Goal: Navigation & Orientation: Understand site structure

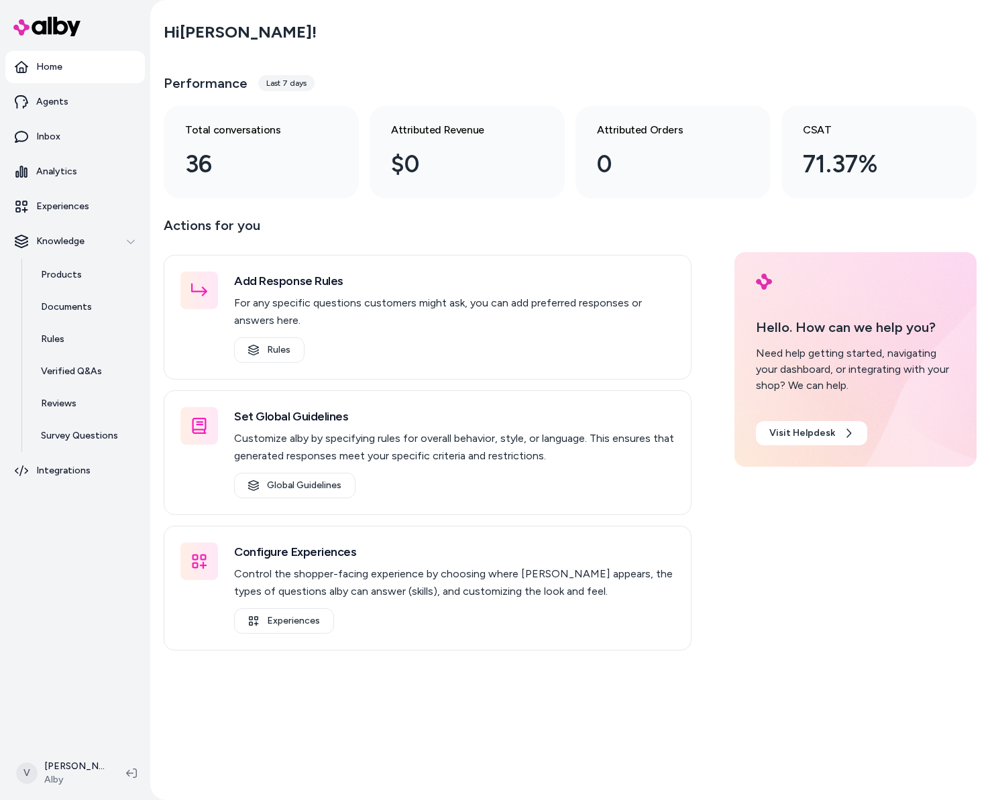
click at [419, 224] on p "Actions for you" at bounding box center [428, 231] width 528 height 32
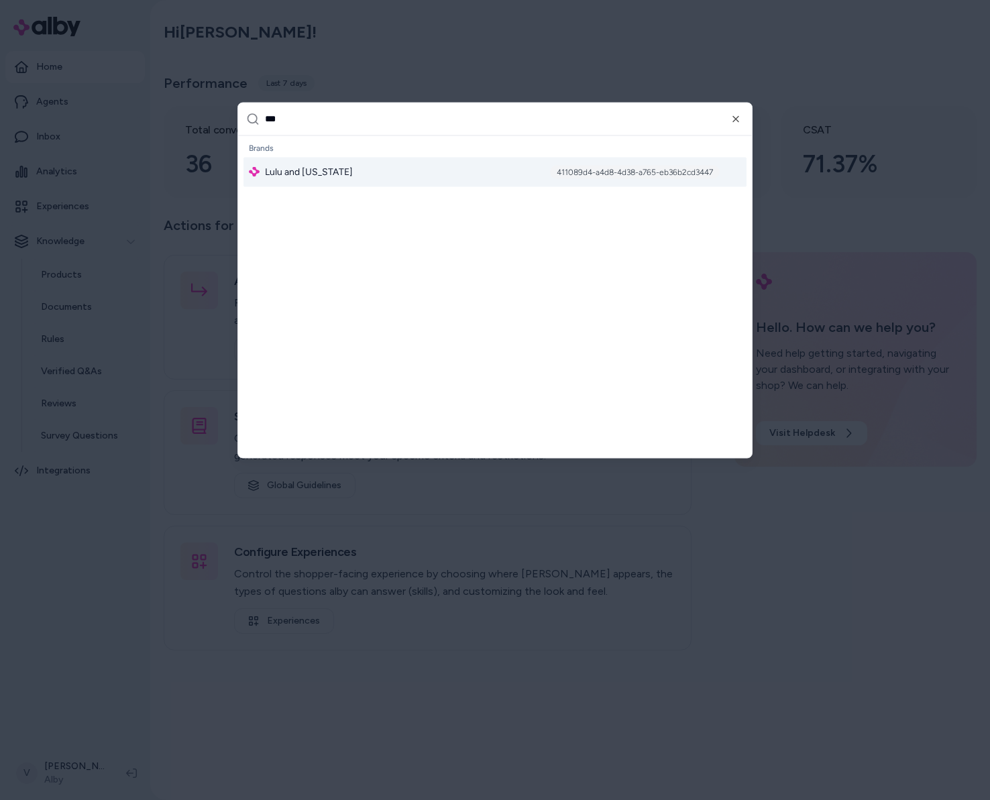
type input "****"
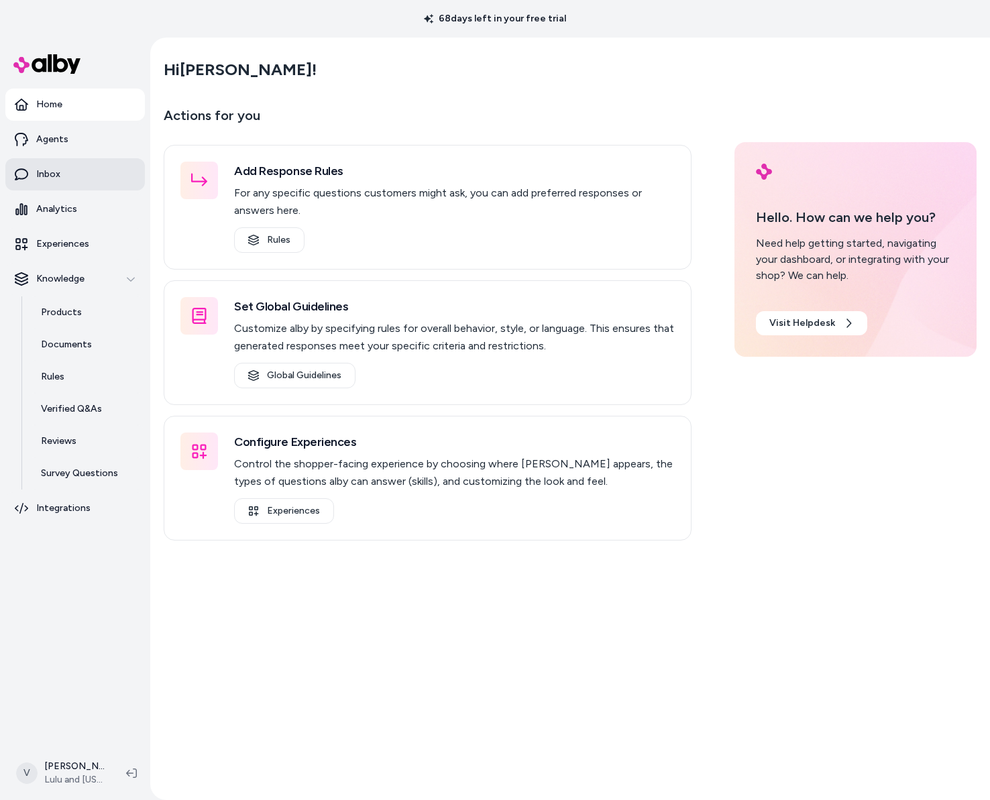
click at [71, 166] on link "Inbox" at bounding box center [74, 174] width 139 height 32
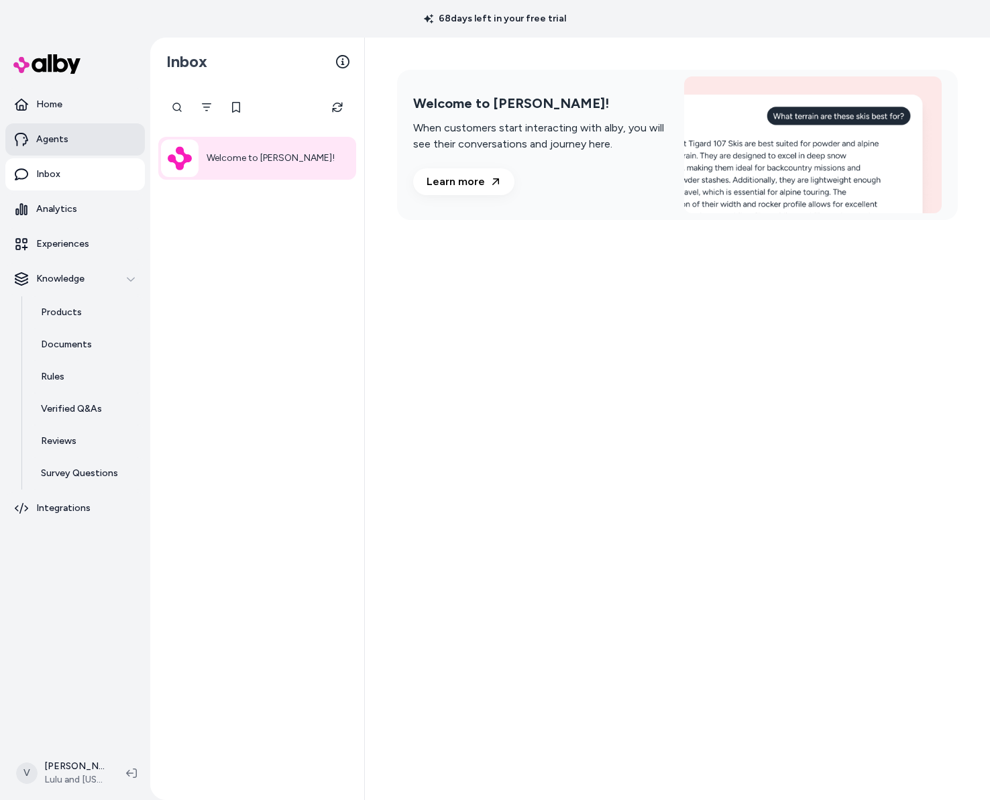
click at [62, 152] on link "Agents" at bounding box center [74, 139] width 139 height 32
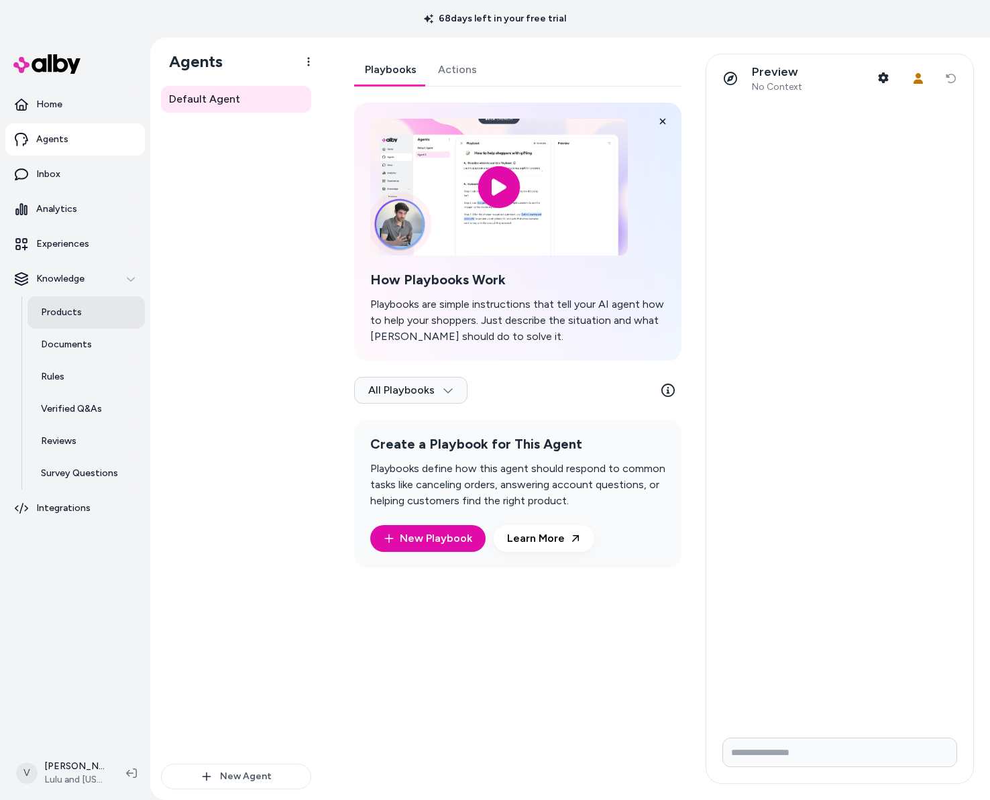
click at [62, 307] on p "Products" at bounding box center [61, 312] width 41 height 13
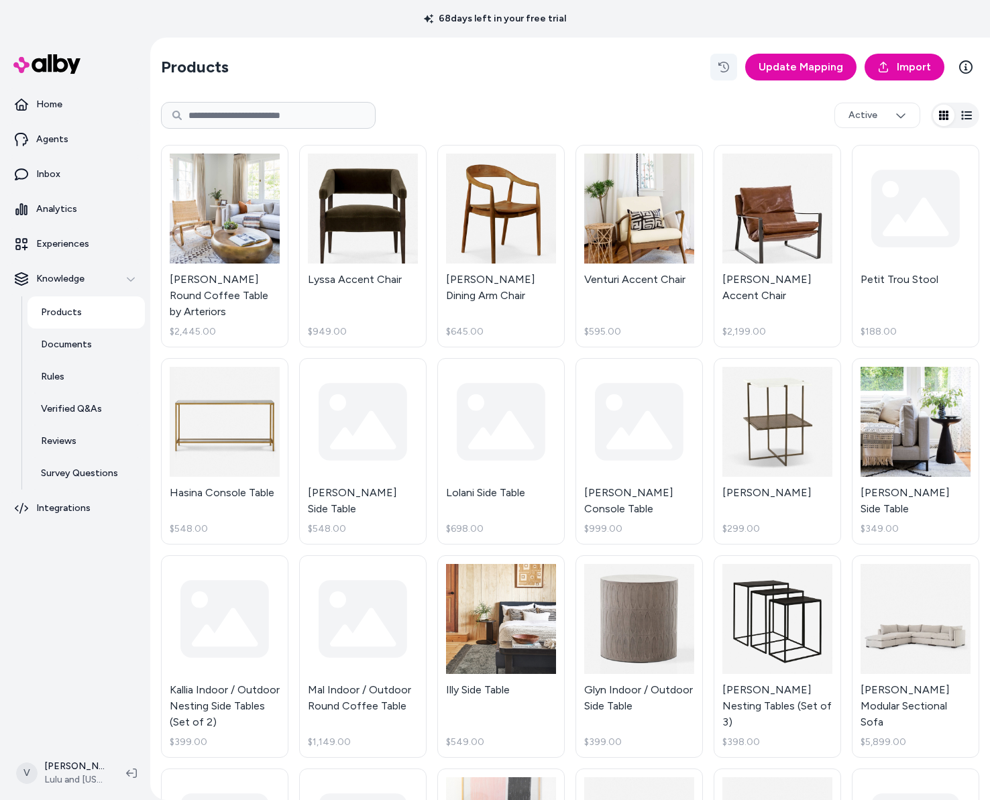
click at [725, 66] on icon "button" at bounding box center [723, 67] width 11 height 11
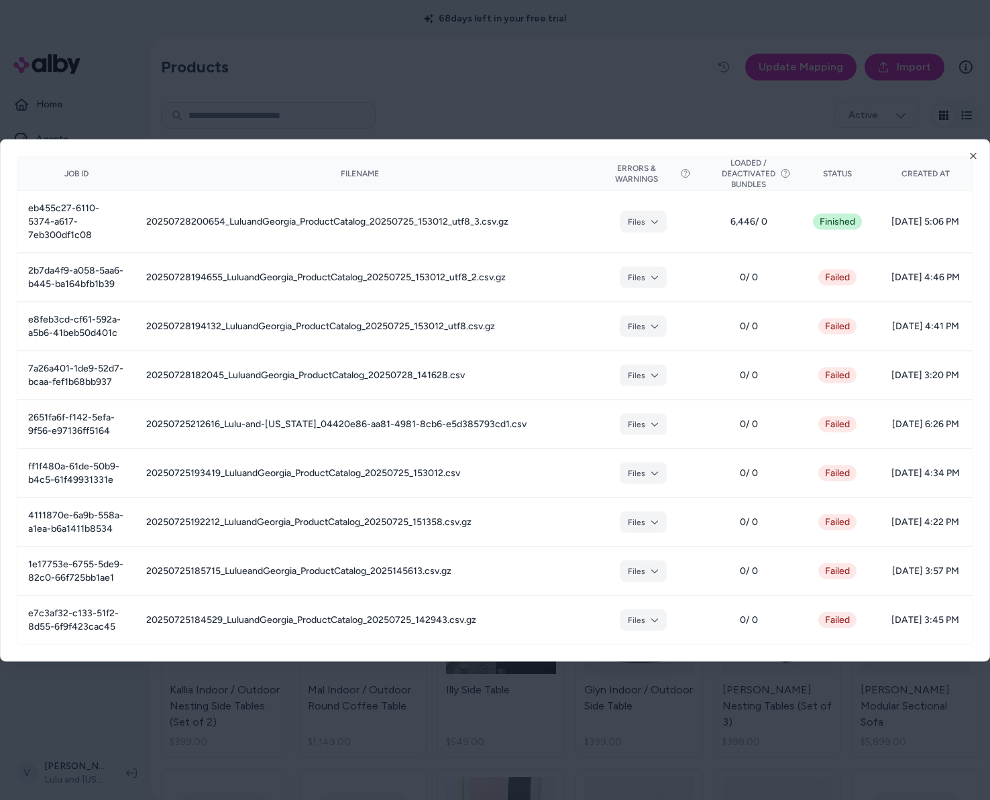
click at [606, 84] on div at bounding box center [495, 400] width 990 height 800
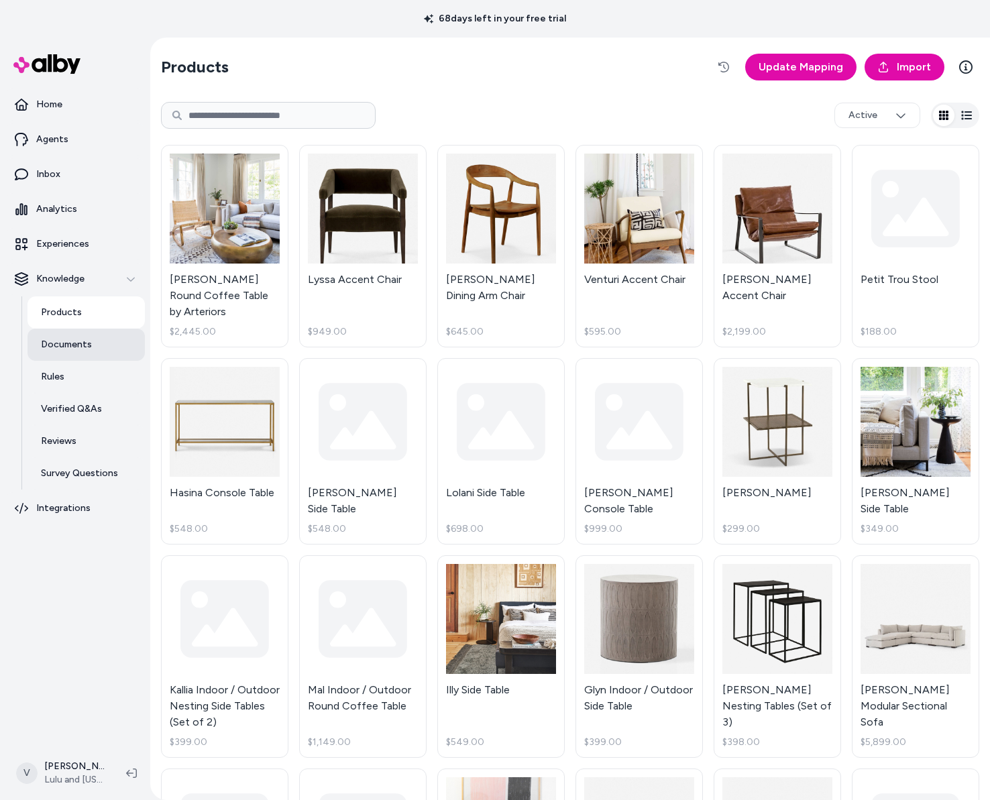
click at [111, 349] on link "Documents" at bounding box center [85, 345] width 117 height 32
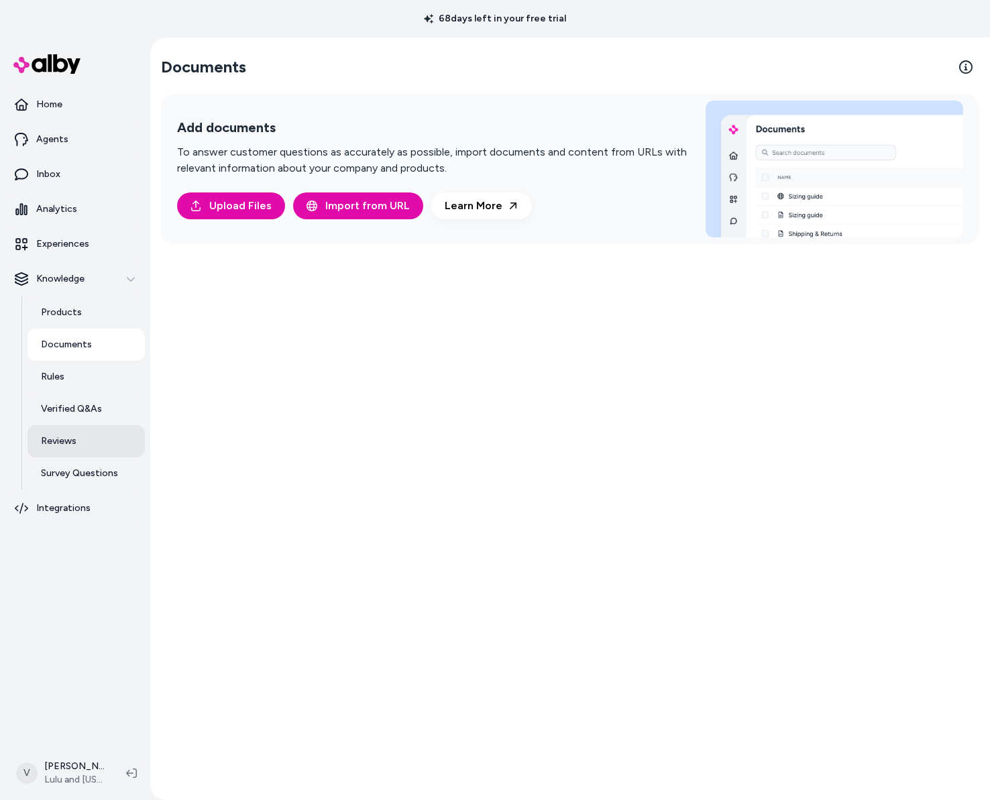
click at [78, 435] on link "Reviews" at bounding box center [85, 441] width 117 height 32
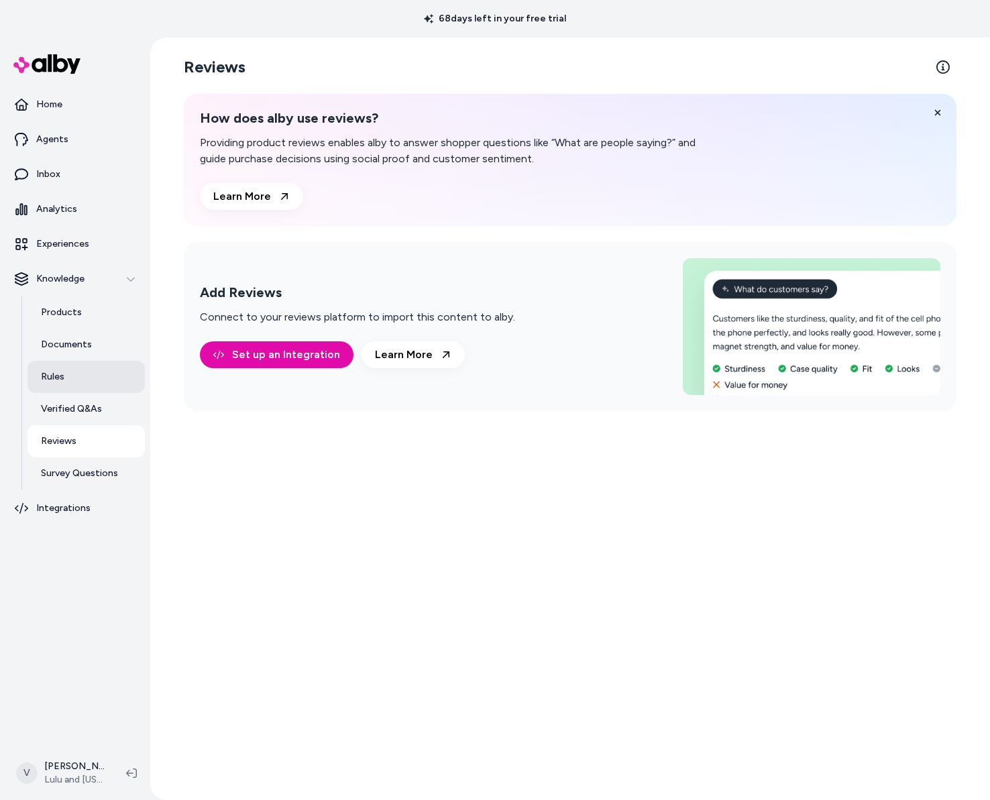
click at [78, 378] on link "Rules" at bounding box center [85, 377] width 117 height 32
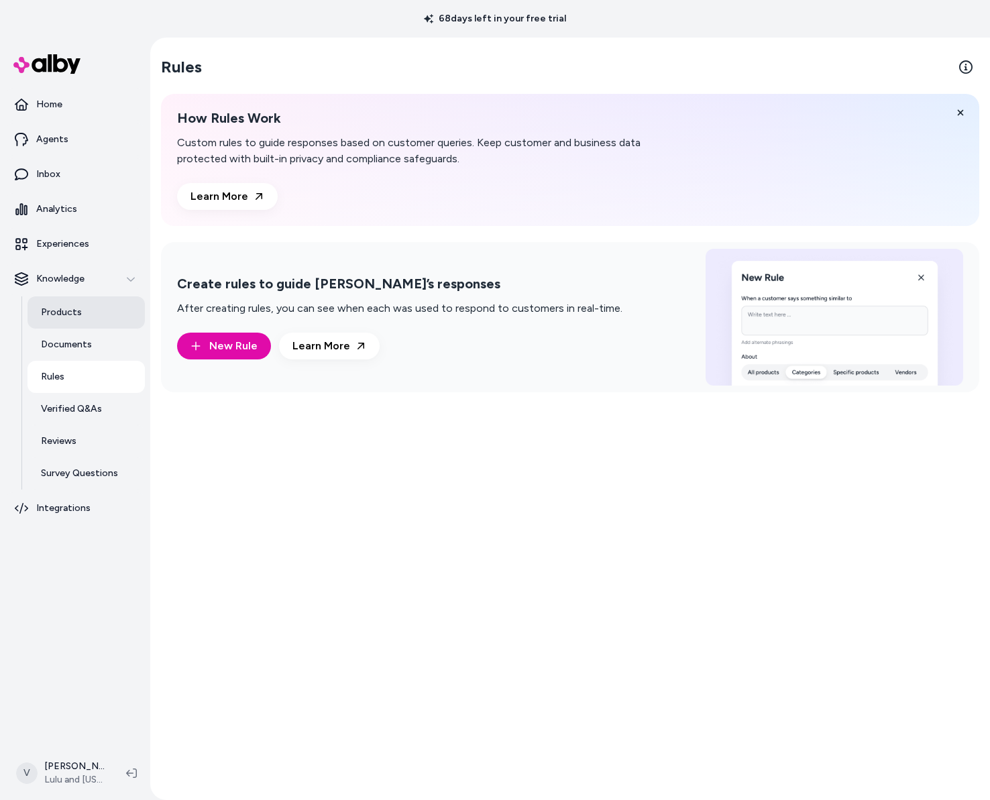
click at [77, 313] on p "Products" at bounding box center [61, 312] width 41 height 13
